Goal: Task Accomplishment & Management: Use online tool/utility

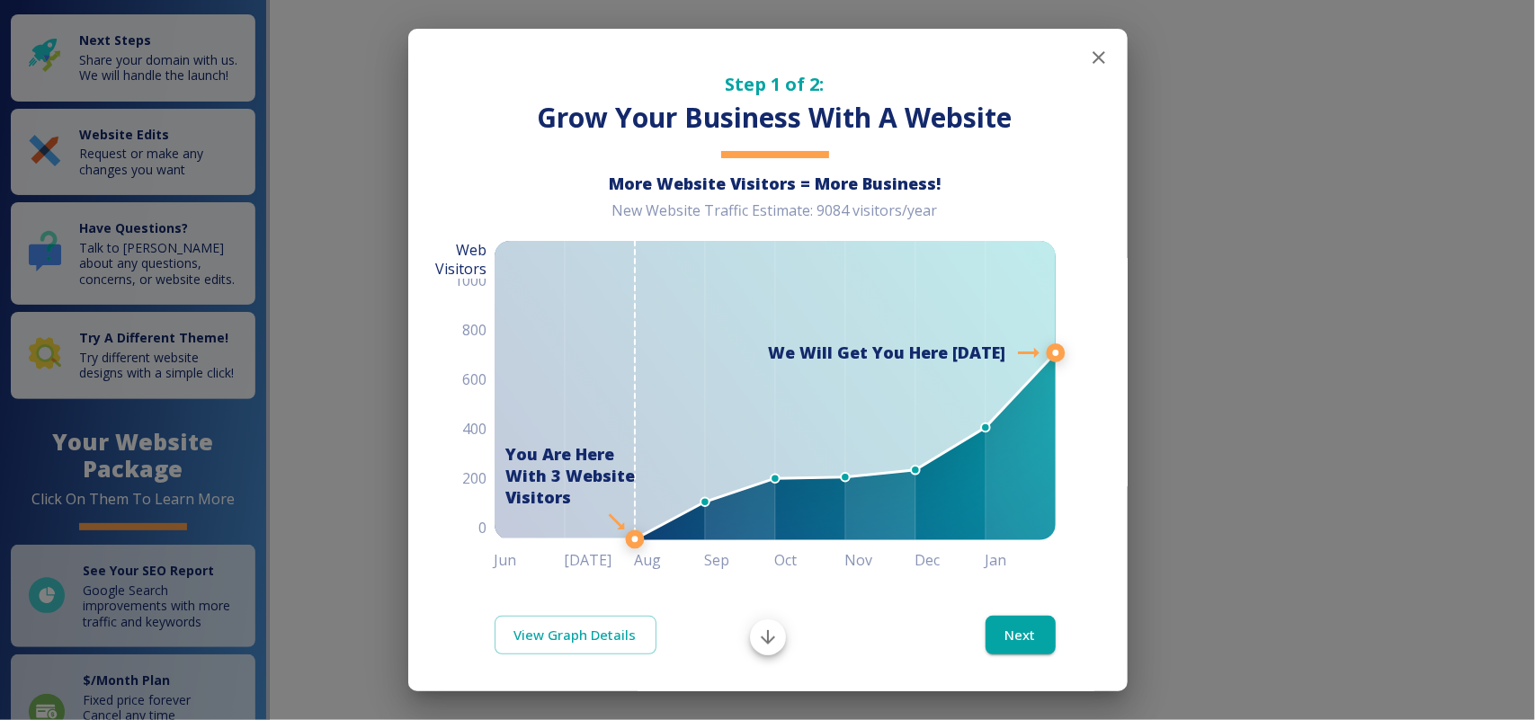
click at [1095, 55] on button "button" at bounding box center [1099, 58] width 36 height 36
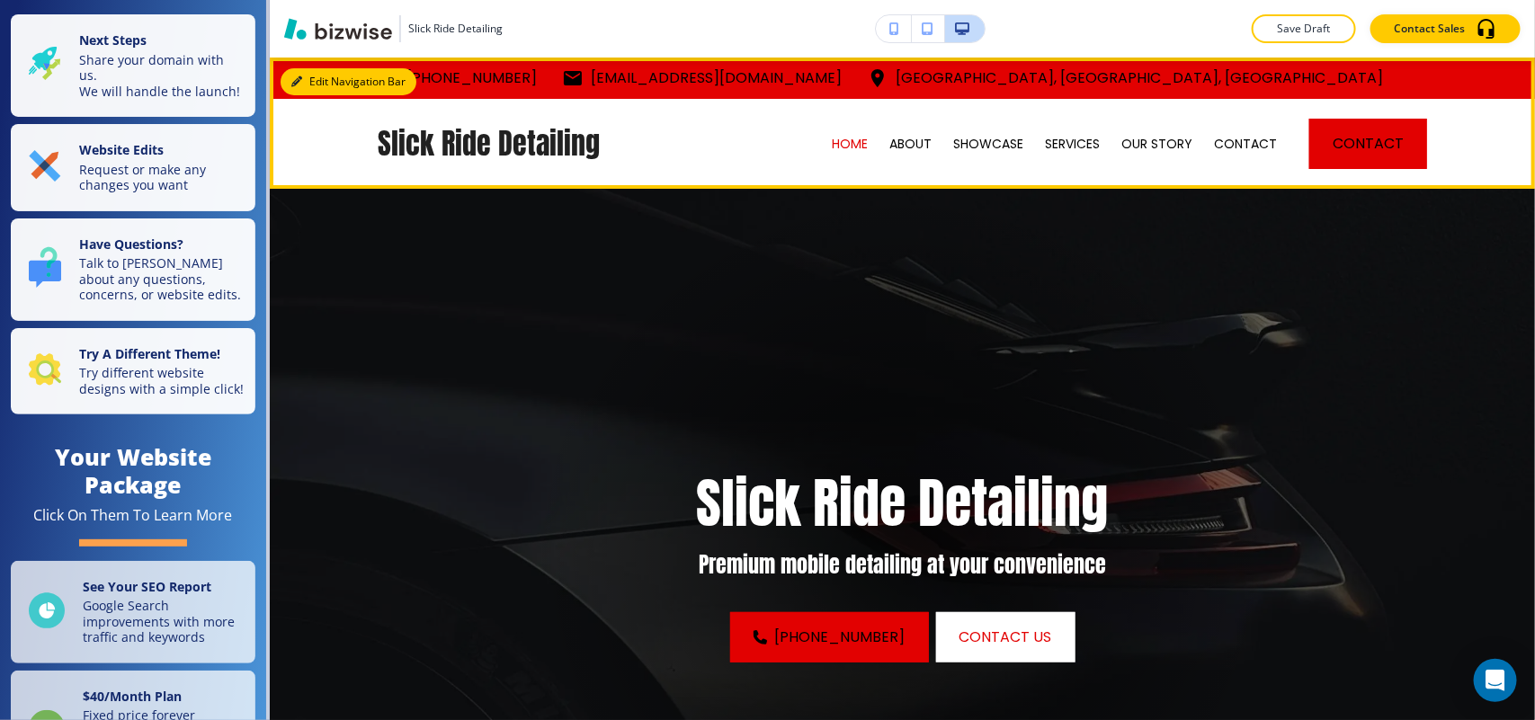
click at [318, 75] on button "Edit Navigation Bar" at bounding box center [349, 81] width 136 height 27
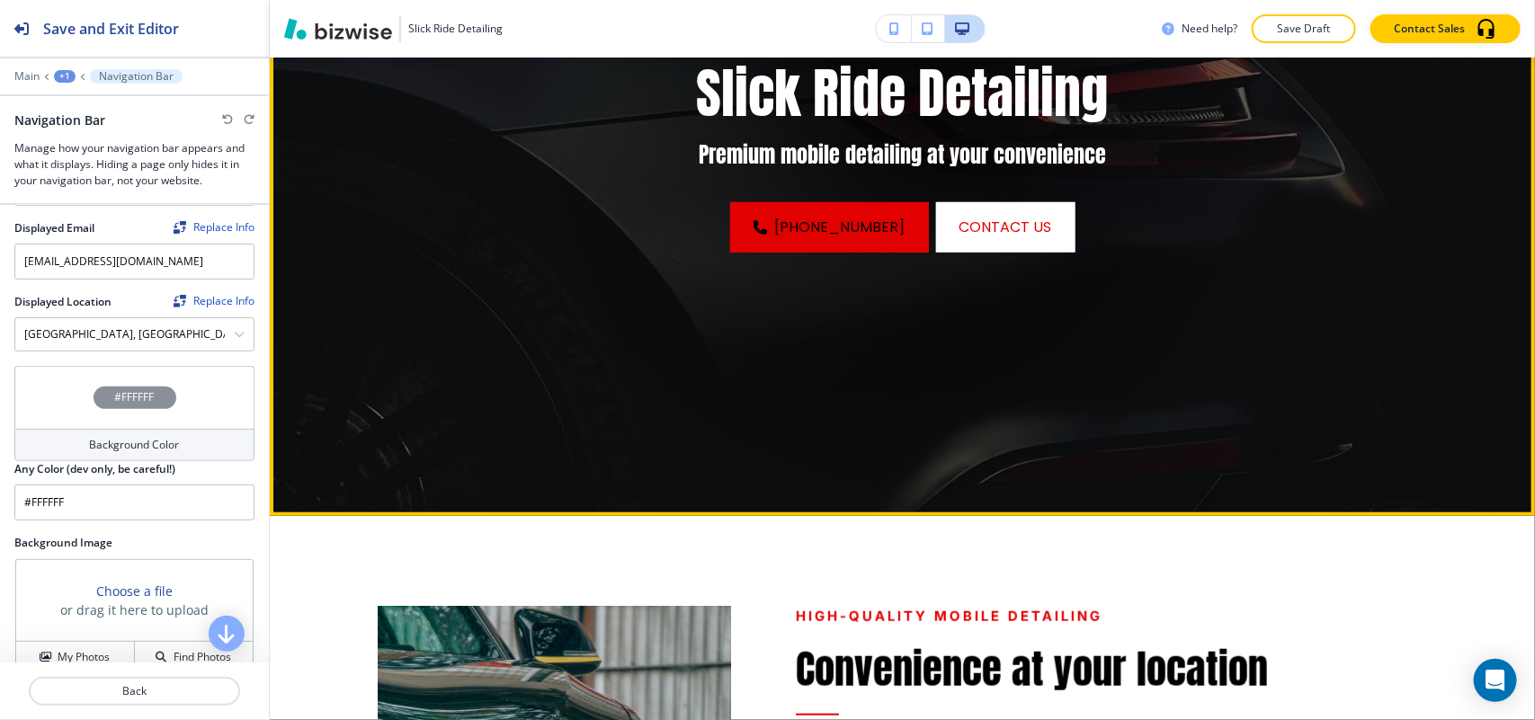
scroll to position [450, 0]
